Goal: Task Accomplishment & Management: Manage account settings

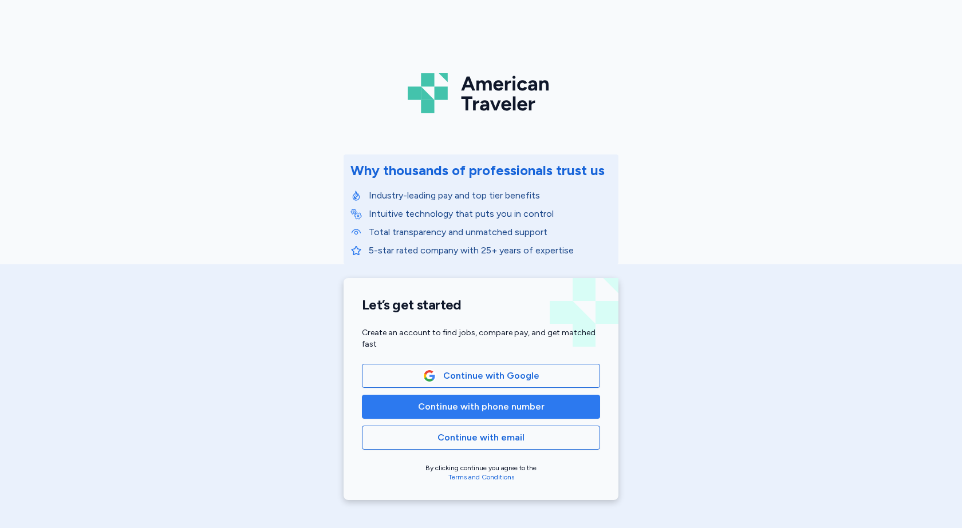
click at [513, 410] on span "Continue with phone number" at bounding box center [481, 407] width 126 height 14
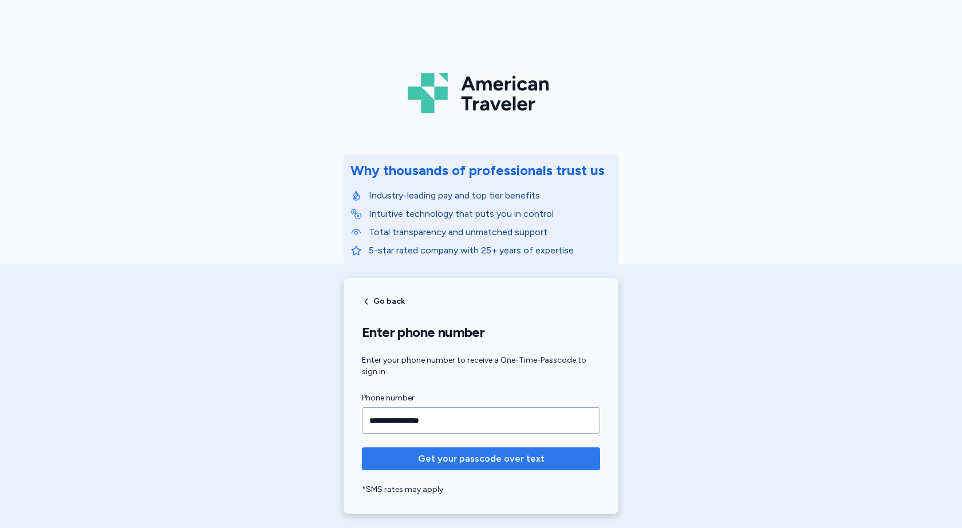
type input "**********"
click at [530, 464] on span "Get your passcode over text" at bounding box center [481, 459] width 126 height 14
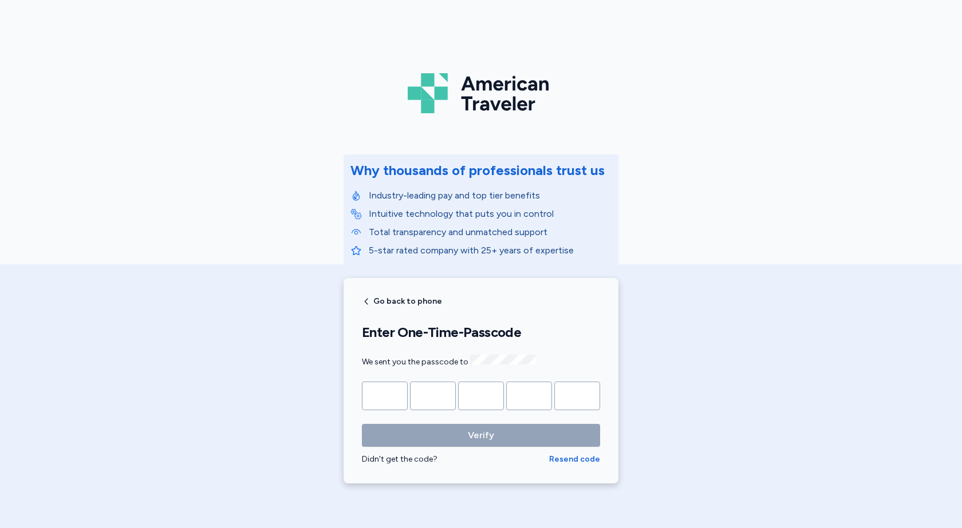
type input "*"
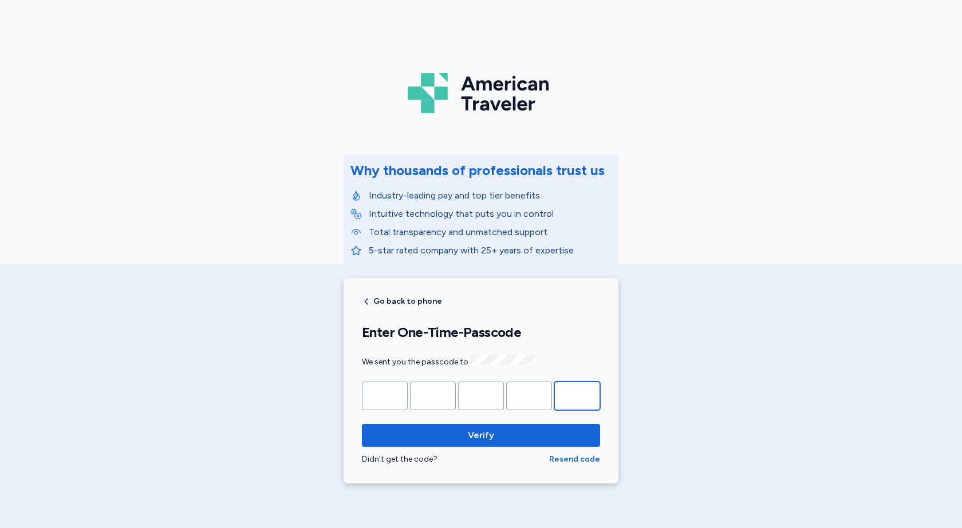
type input "*"
click at [362, 424] on button "Verify" at bounding box center [481, 435] width 238 height 23
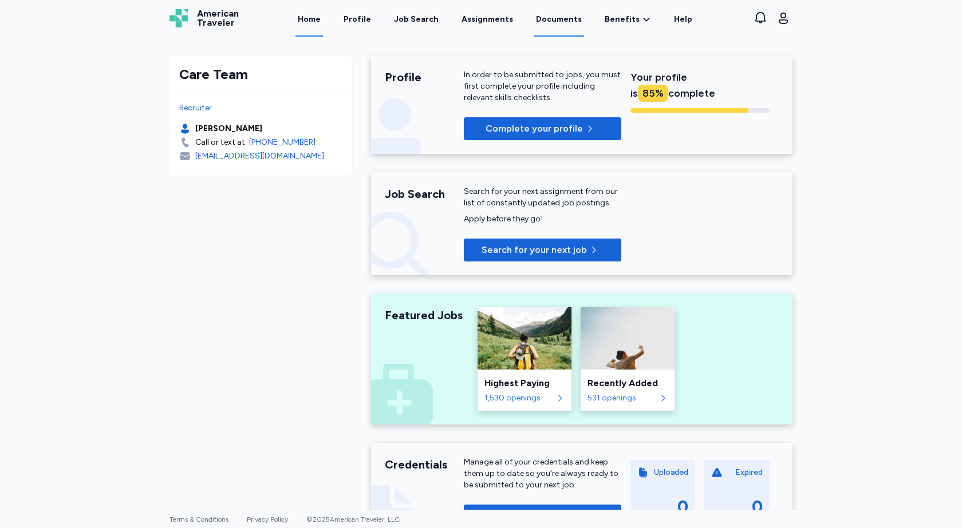
click at [564, 14] on link "Documents" at bounding box center [558, 18] width 50 height 35
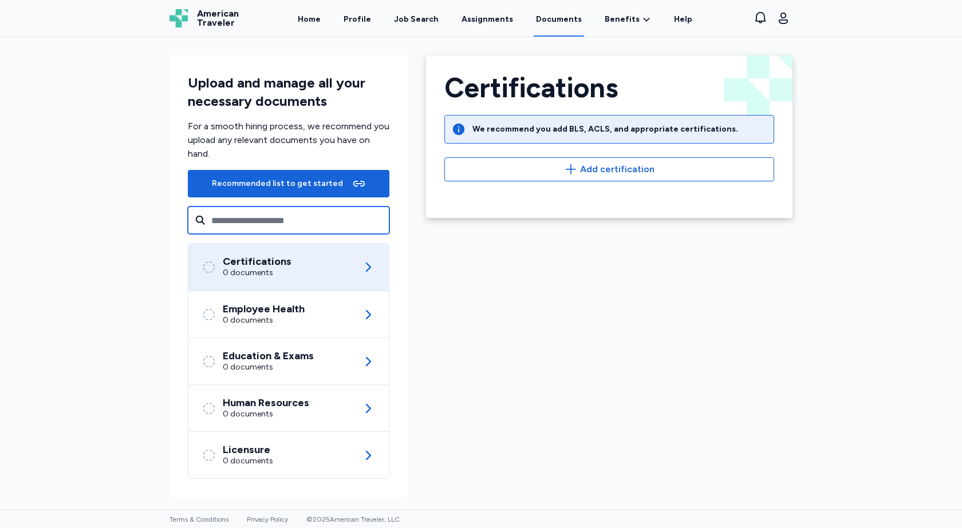
click at [267, 227] on input "text" at bounding box center [288, 220] width 201 height 27
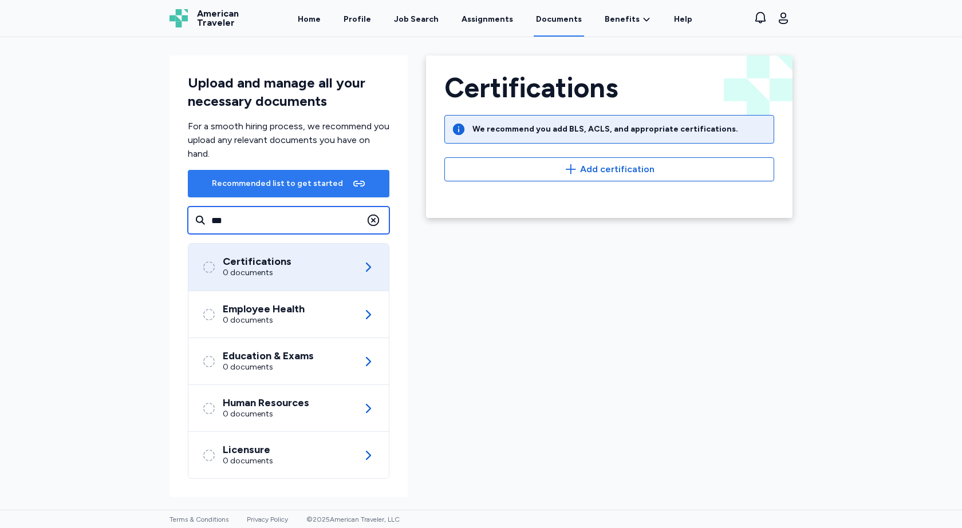
type input "***"
click at [334, 188] on div "Recommended list to get started" at bounding box center [277, 183] width 131 height 11
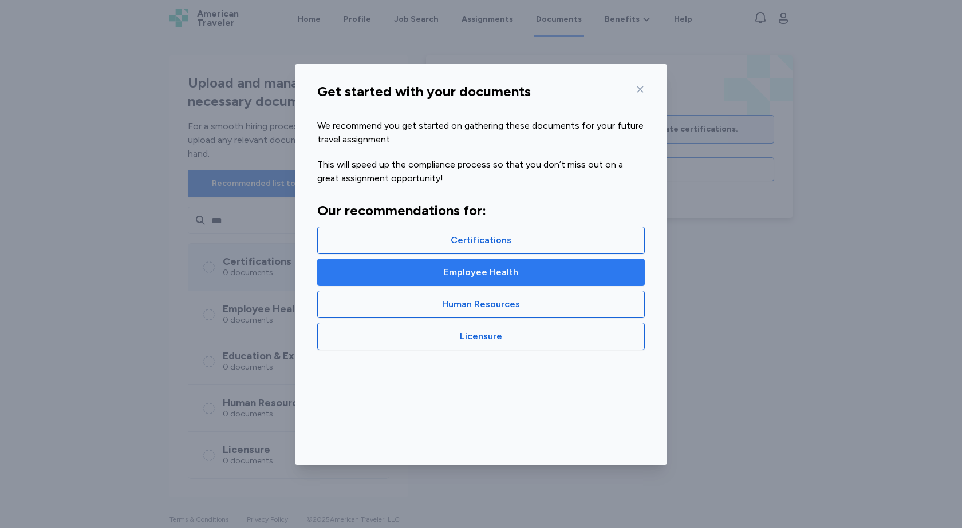
click at [485, 272] on span "Employee Health" at bounding box center [481, 273] width 74 height 14
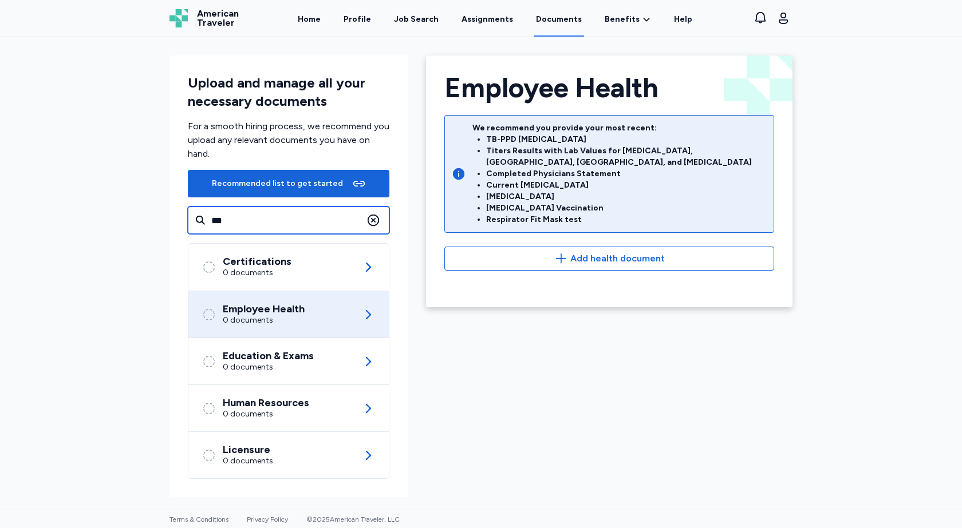
click at [240, 224] on input "***" at bounding box center [288, 220] width 201 height 27
click at [478, 19] on link "Assignments" at bounding box center [487, 18] width 56 height 35
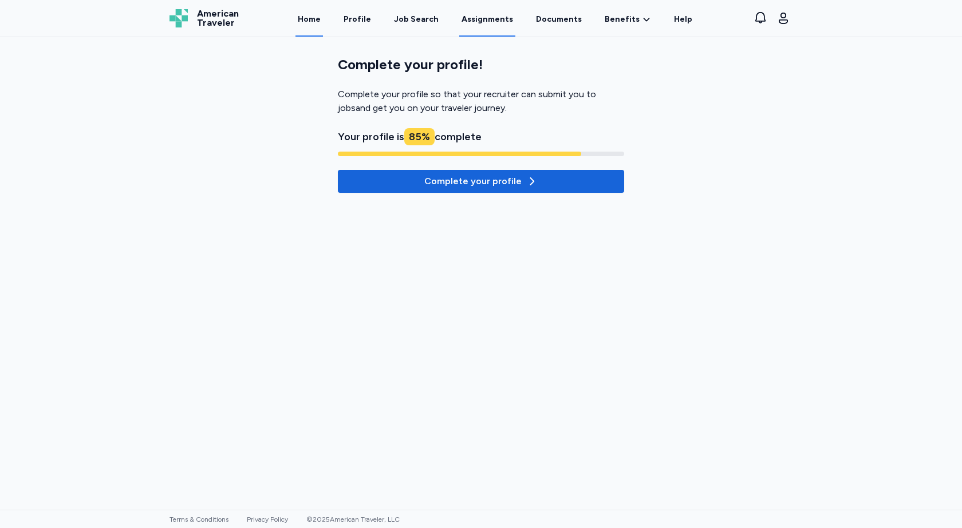
click at [318, 15] on link "Home" at bounding box center [308, 18] width 27 height 35
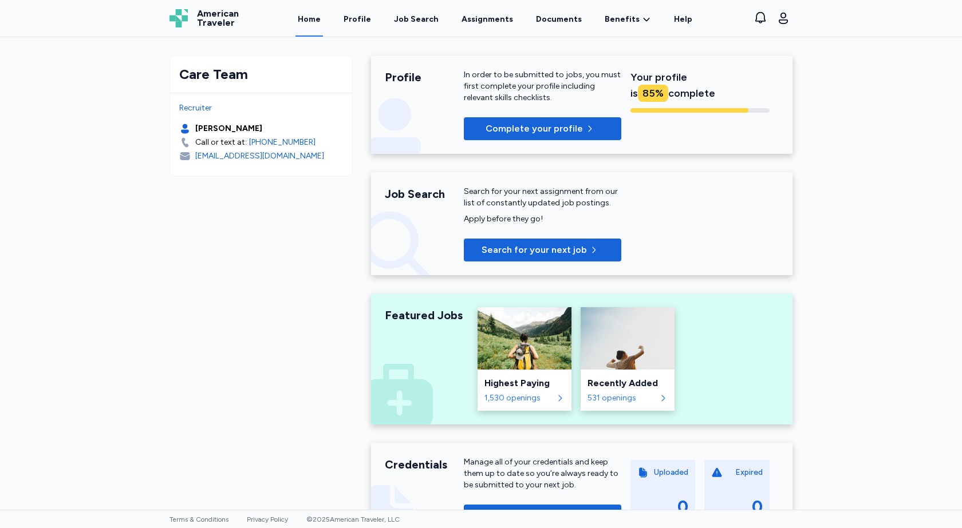
click at [309, 16] on link "Home" at bounding box center [308, 18] width 27 height 35
click at [366, 19] on link "Profile" at bounding box center [357, 18] width 32 height 35
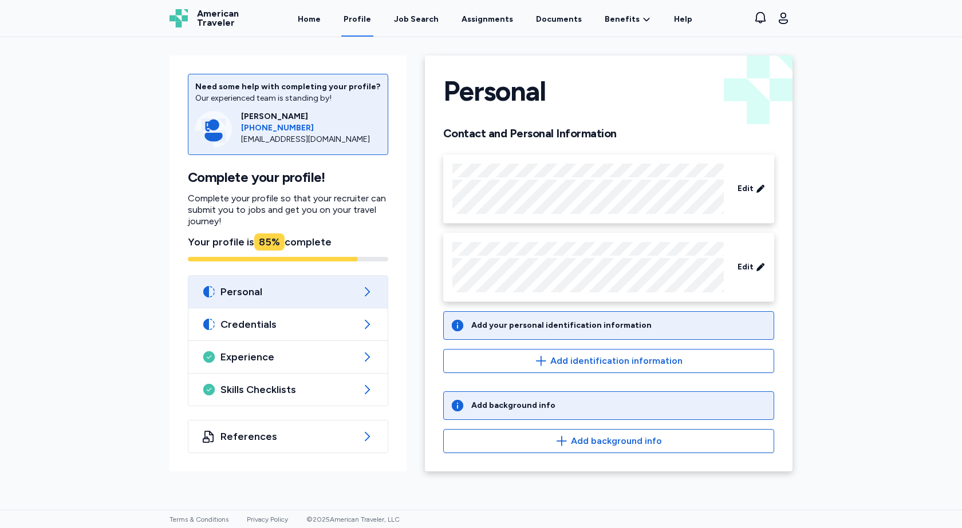
click at [279, 287] on span "Personal" at bounding box center [287, 292] width 135 height 14
click at [281, 297] on span "Personal" at bounding box center [287, 292] width 135 height 14
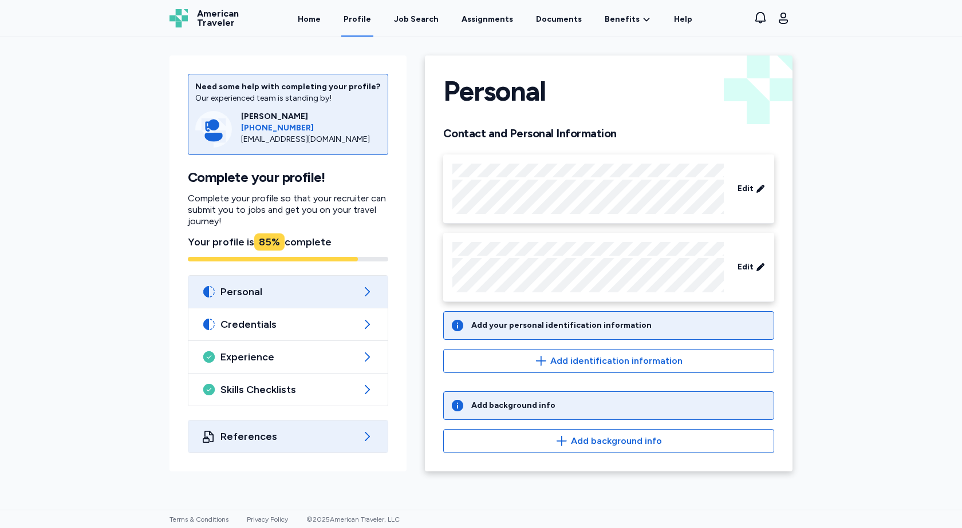
click at [270, 440] on span "References" at bounding box center [287, 437] width 135 height 14
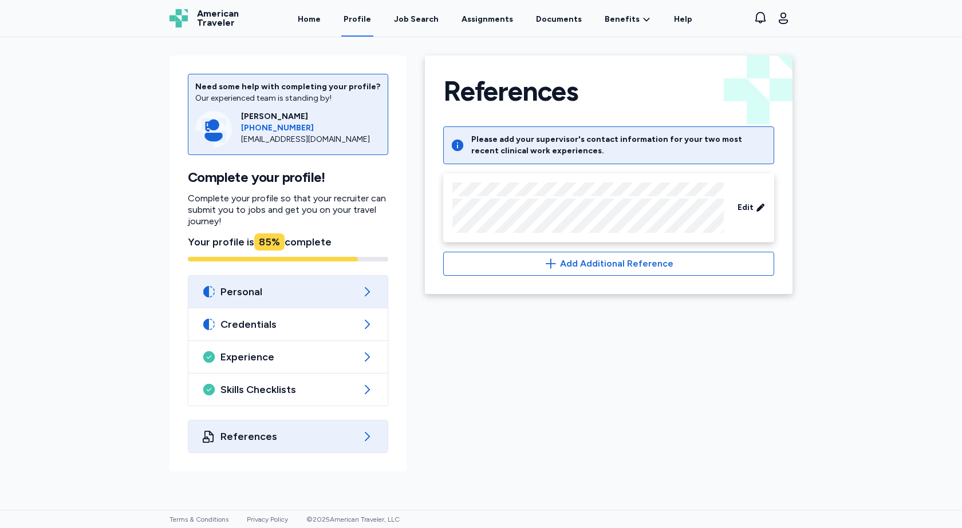
click at [255, 298] on span "Personal" at bounding box center [287, 292] width 135 height 14
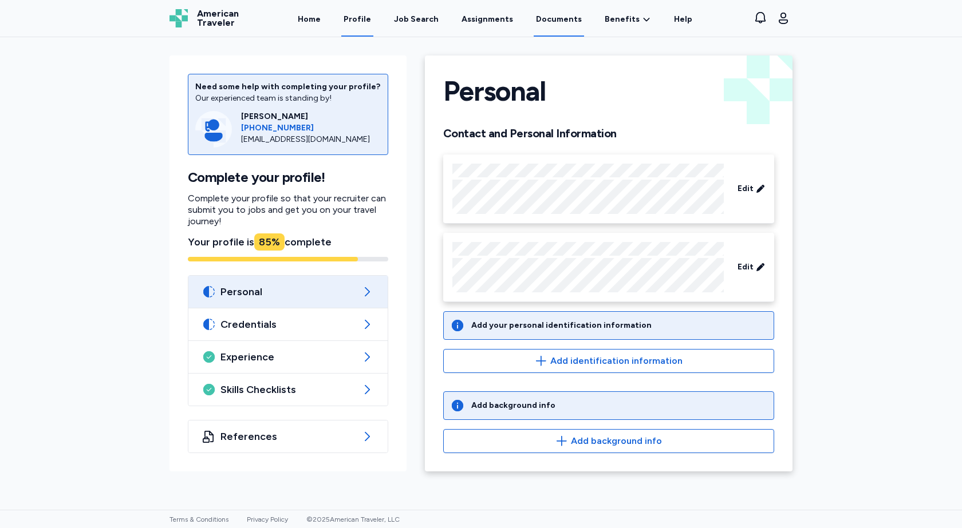
click at [553, 20] on link "Documents" at bounding box center [558, 18] width 50 height 35
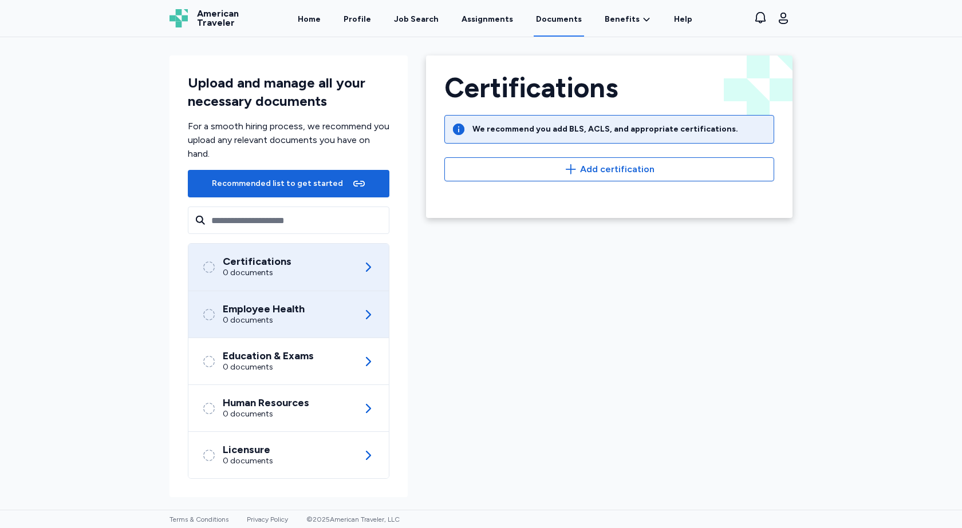
click at [311, 317] on div "Employee Health 0 documents" at bounding box center [288, 314] width 173 height 46
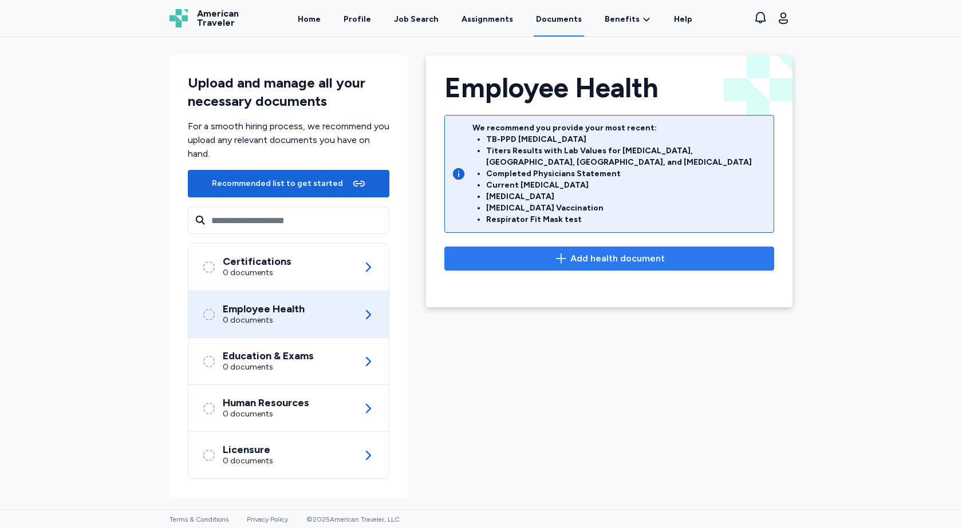
click at [517, 254] on span "Add health document" at bounding box center [609, 259] width 310 height 14
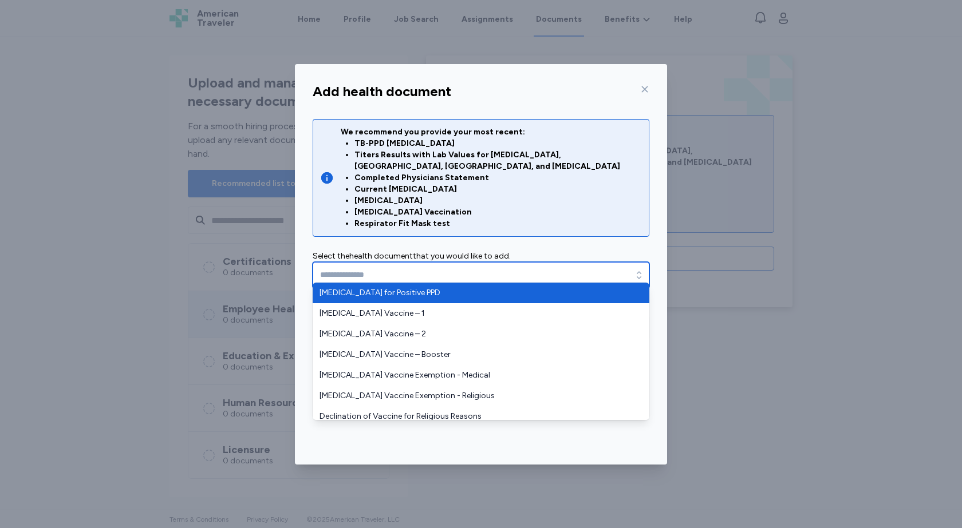
drag, startPoint x: 500, startPoint y: 273, endPoint x: 507, endPoint y: 248, distance: 25.6
click at [500, 271] on input "text" at bounding box center [481, 275] width 337 height 26
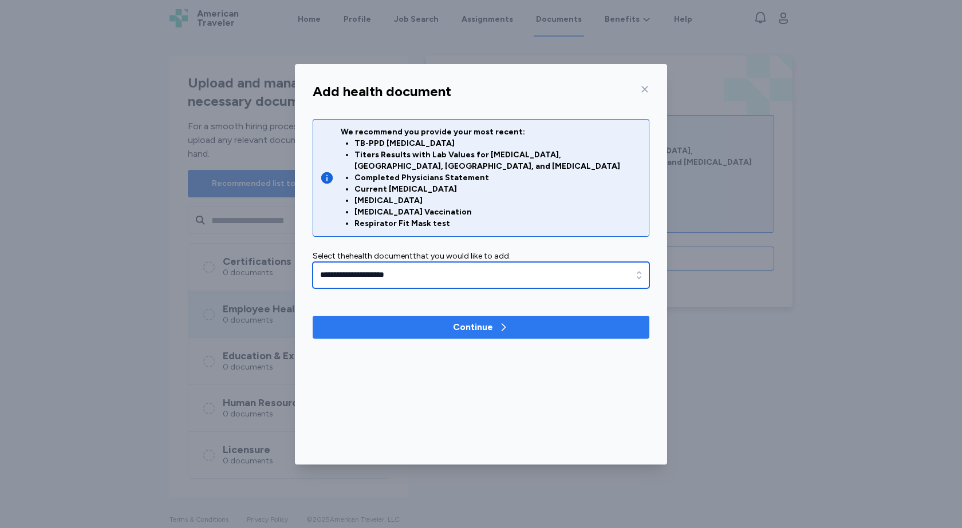
type input "**********"
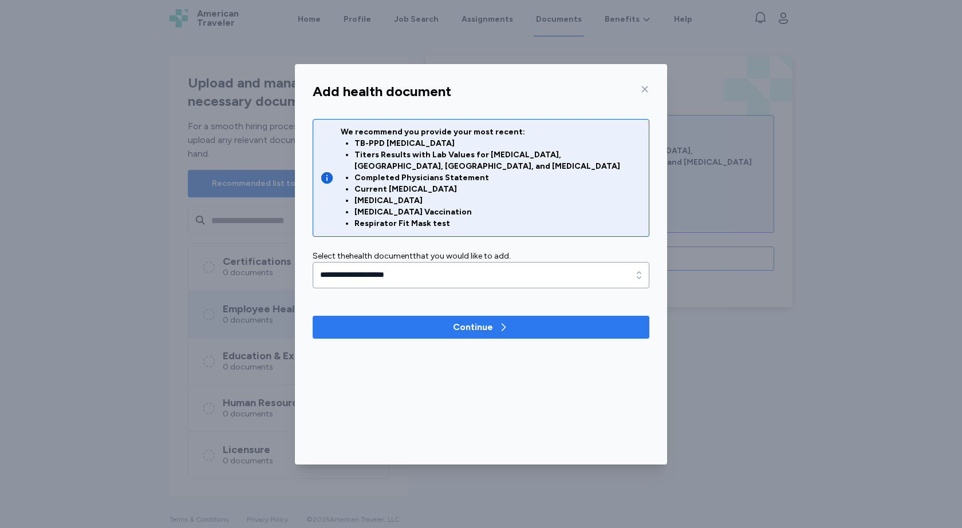
click at [487, 316] on button "Continue" at bounding box center [481, 327] width 337 height 23
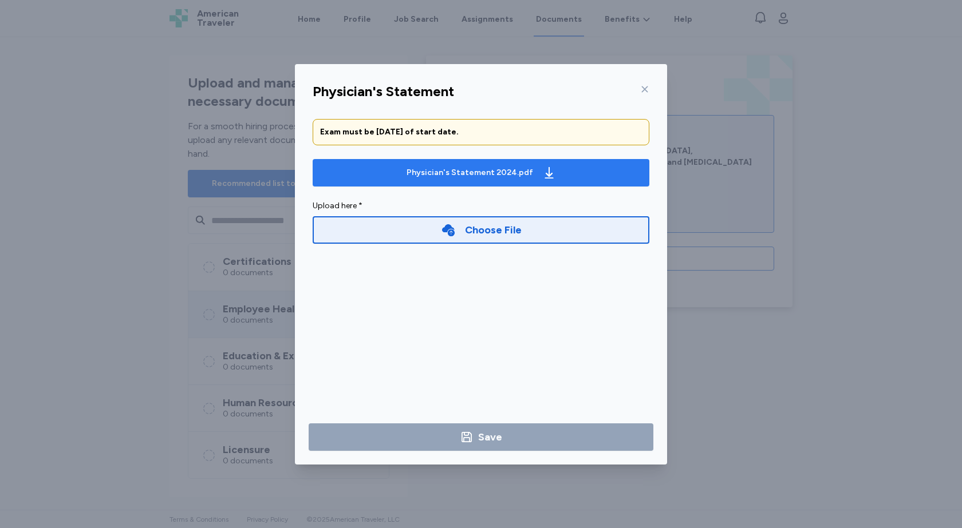
click at [515, 169] on div "Physician's Statement 2024.pdf" at bounding box center [469, 172] width 126 height 11
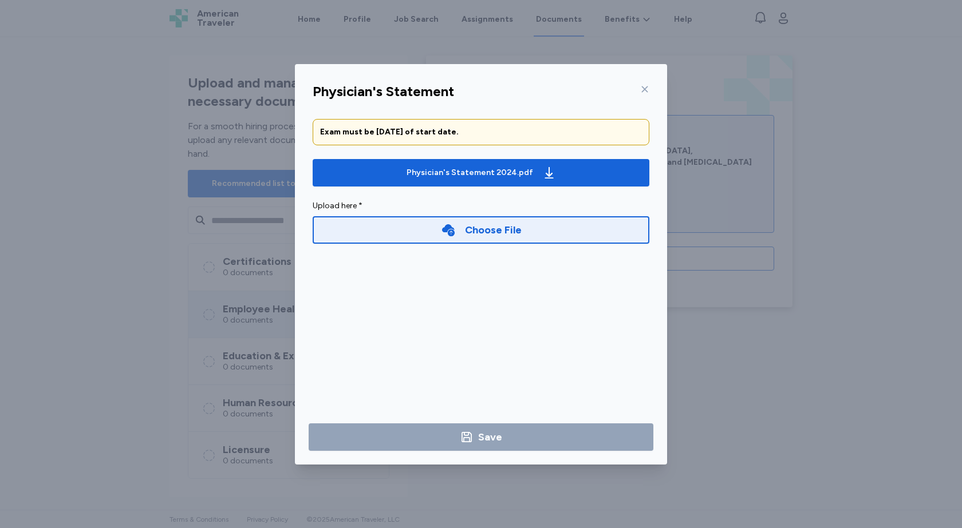
click at [647, 88] on icon at bounding box center [644, 89] width 9 height 9
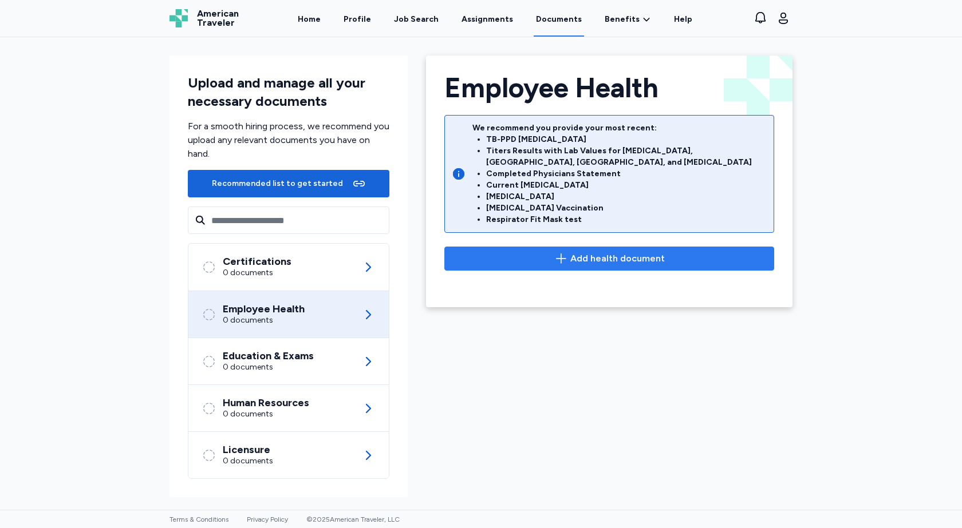
click at [599, 252] on span "Add health document" at bounding box center [617, 259] width 94 height 14
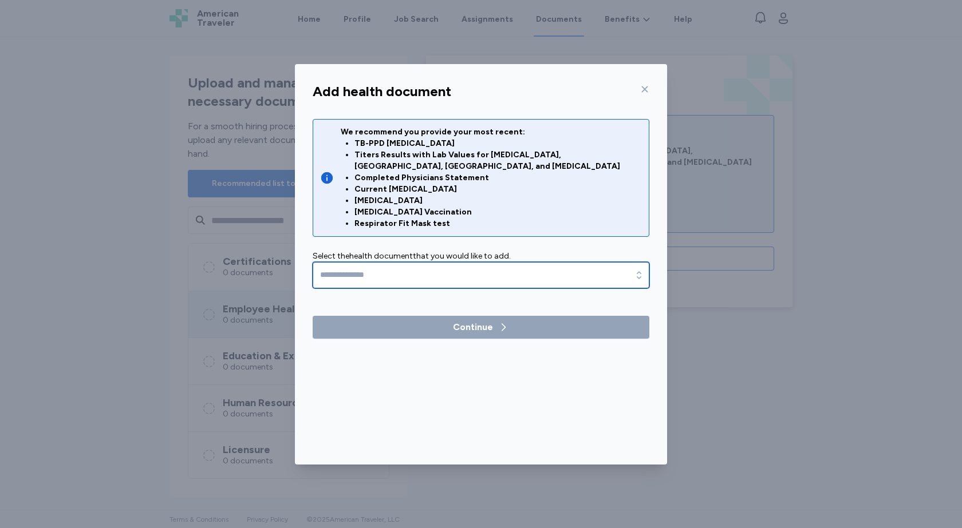
click at [408, 266] on input "text" at bounding box center [481, 275] width 337 height 26
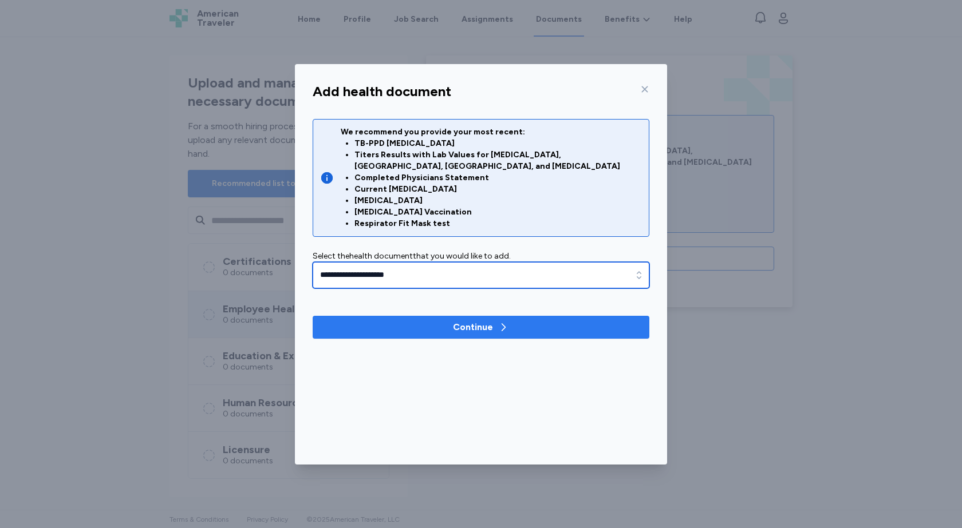
type input "**********"
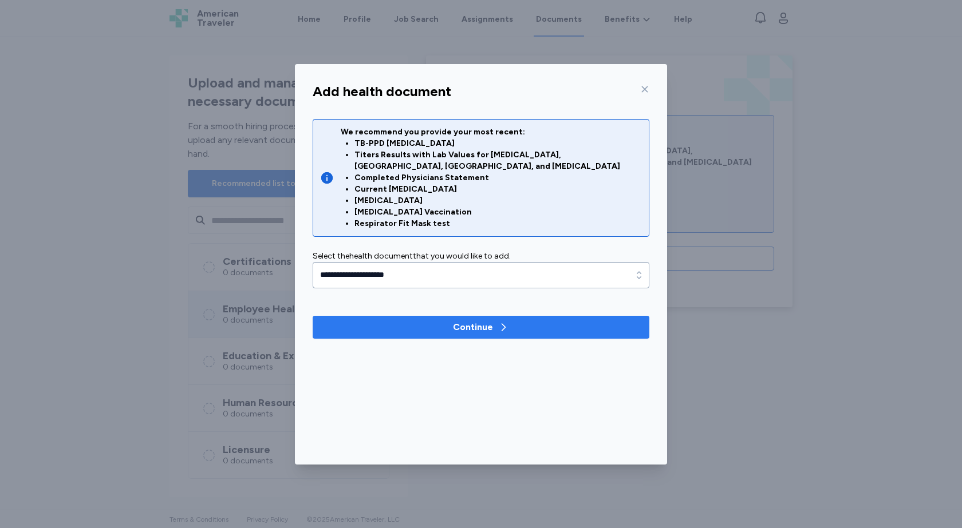
click at [463, 326] on button "Continue" at bounding box center [481, 327] width 337 height 23
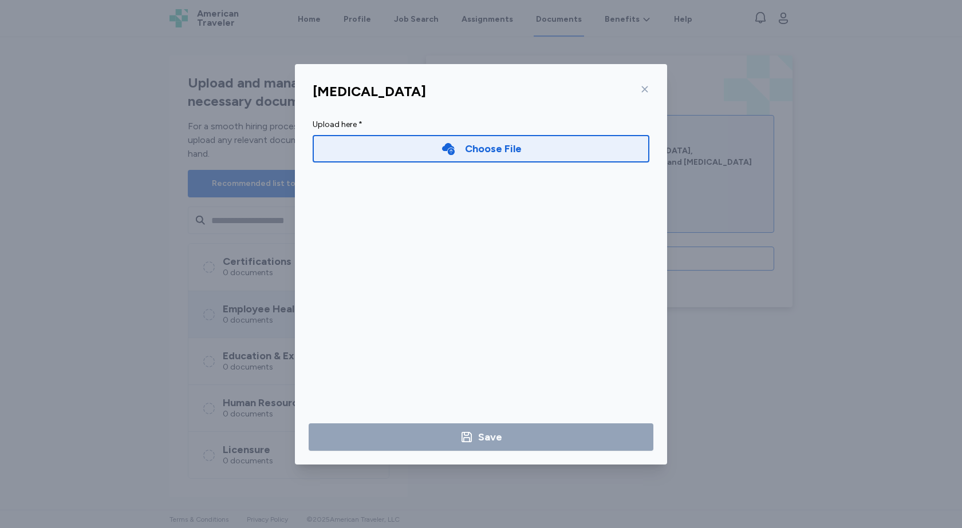
click at [647, 88] on icon at bounding box center [644, 89] width 9 height 9
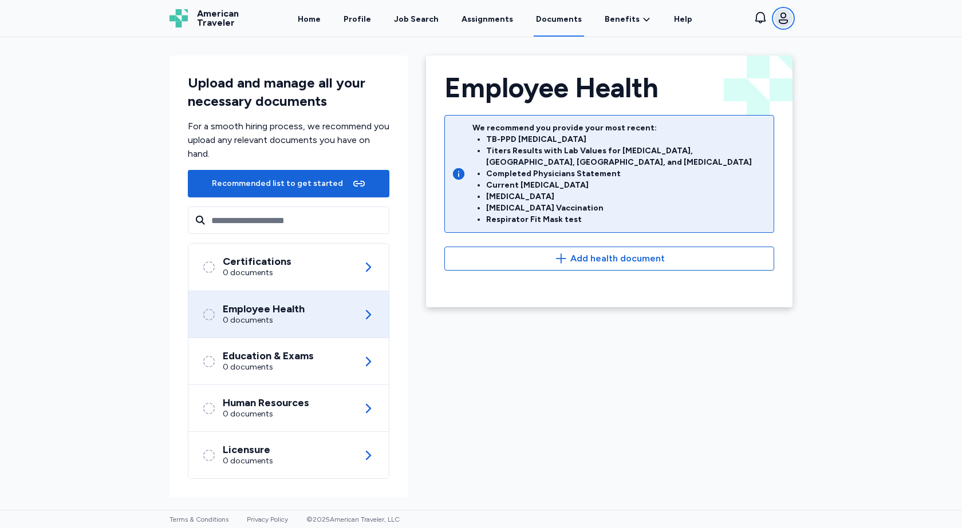
click at [782, 17] on icon "button" at bounding box center [783, 18] width 14 height 14
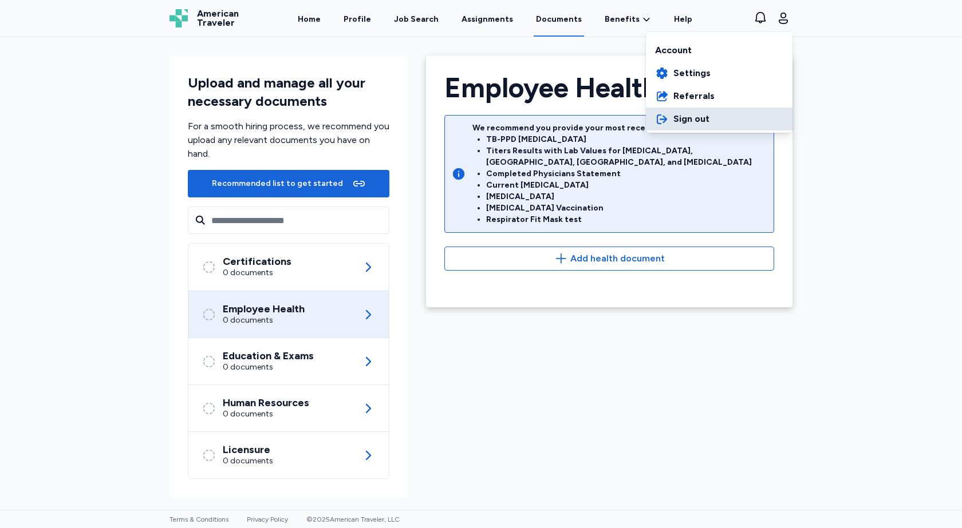
click at [678, 121] on span "Sign out" at bounding box center [691, 119] width 36 height 14
